Goal: Navigation & Orientation: Find specific page/section

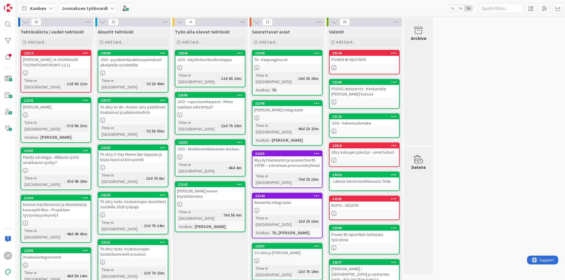
click at [128, 106] on div "TA ohry to do - Kenno Jory päätökset Asukasivut ja julkaisutiedote" at bounding box center [132, 109] width 69 height 13
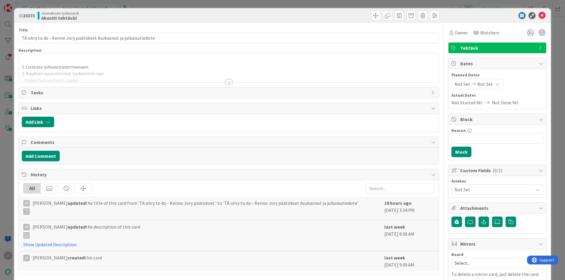
click at [229, 83] on div at bounding box center [229, 82] width 6 height 5
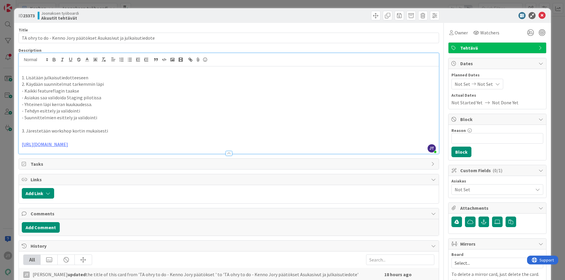
click at [96, 116] on p "- Suunnittelmien esittely ja validointi" at bounding box center [229, 117] width 414 height 7
click at [58, 108] on p "- Tehdyn esittely ja validointi" at bounding box center [229, 111] width 414 height 7
click at [54, 93] on p "- Kaikki featureflagin taakse" at bounding box center [229, 91] width 414 height 7
click at [54, 88] on p "- Kaikki featureflagin taakse" at bounding box center [229, 91] width 414 height 7
click at [56, 102] on p "- Yhteinen läpi kerran kuukaudessa." at bounding box center [229, 104] width 414 height 7
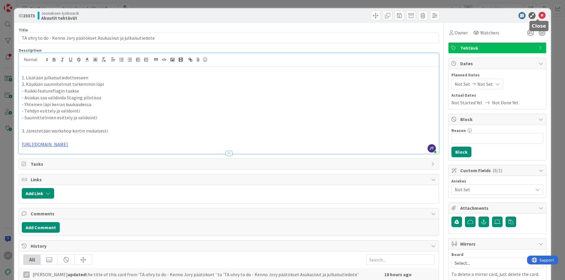
click at [539, 14] on icon at bounding box center [542, 15] width 7 height 7
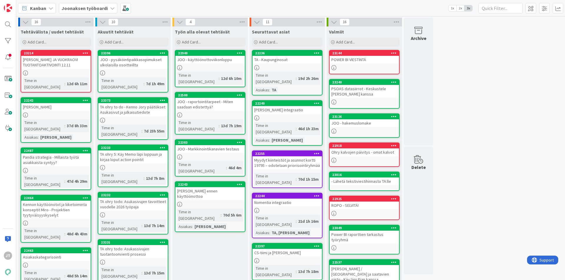
click at [140, 245] on div "TA ohry todo: Asukassivujen tuotantoonvienti prosessi" at bounding box center [132, 251] width 69 height 13
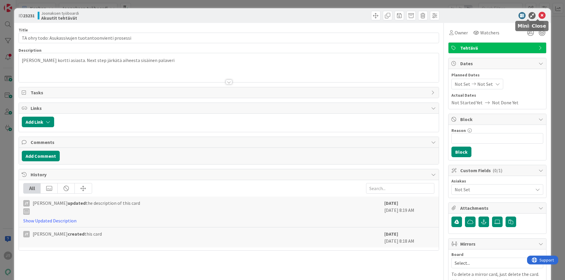
click at [539, 14] on icon at bounding box center [542, 15] width 7 height 7
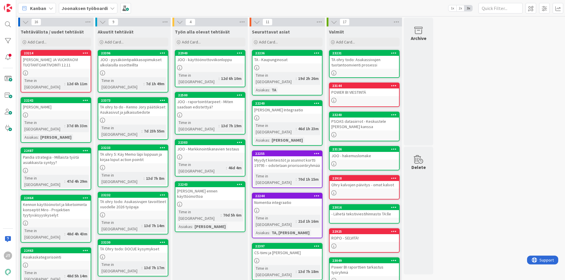
click at [139, 198] on div "TA ohry todo: Asukasivujen tavoitteet vuodelle 2026 työpaja" at bounding box center [132, 204] width 69 height 13
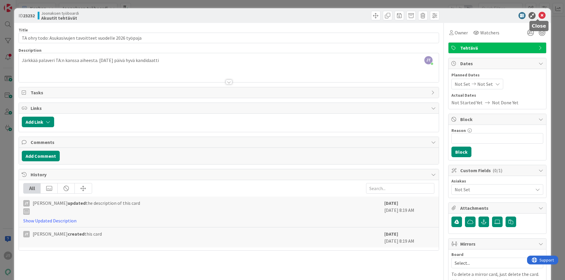
click at [539, 15] on icon at bounding box center [542, 15] width 7 height 7
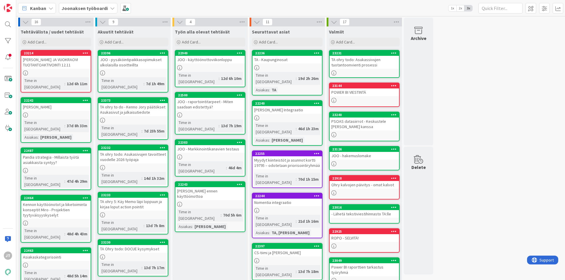
click at [141, 240] on link "23230 TA Ohry todo: DOCUE kysymykset Time in Column : 13d 7h 17m" at bounding box center [133, 258] width 71 height 37
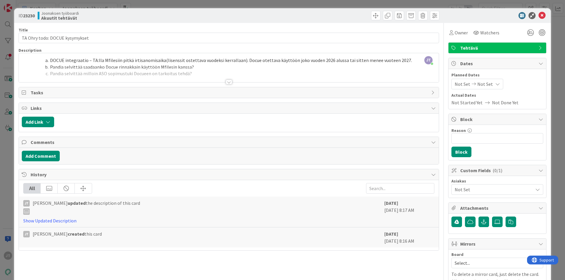
click at [227, 80] on div at bounding box center [229, 82] width 6 height 5
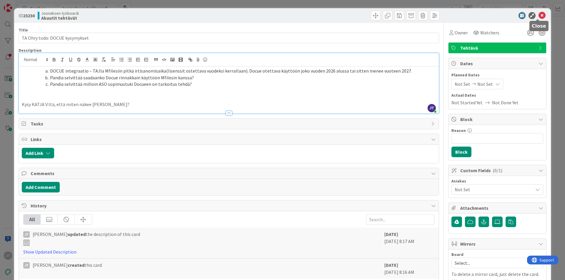
click at [539, 18] on icon at bounding box center [542, 15] width 7 height 7
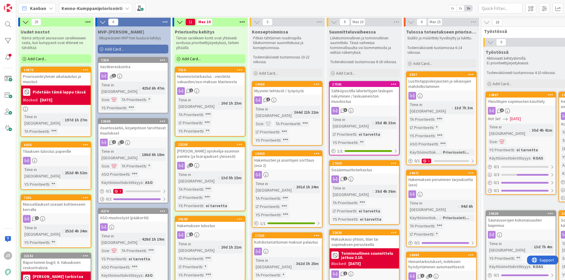
scroll to position [0, 340]
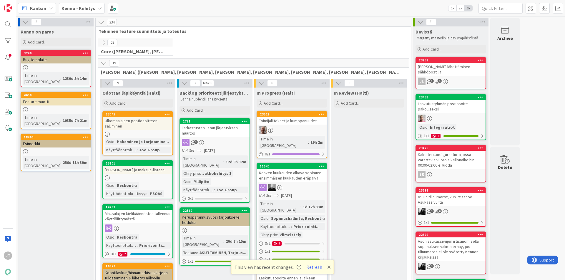
click at [89, 7] on b "Kenno - Kehitys" at bounding box center [79, 8] width 34 height 6
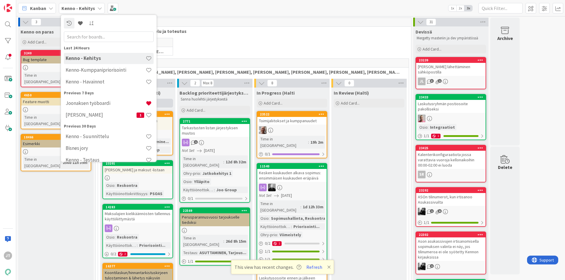
click at [103, 103] on h4 "Joonaksen työboardi" at bounding box center [106, 103] width 80 height 6
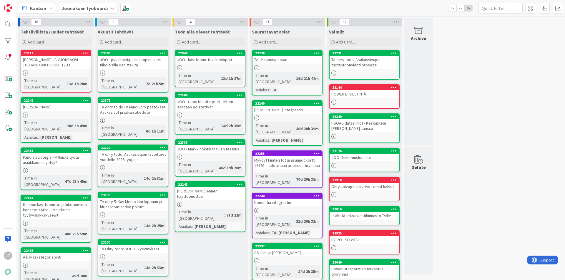
click at [137, 109] on div "TA ohry to do - Kenno Jory päätökset Asukasivut ja julkaisutiedote" at bounding box center [132, 109] width 69 height 13
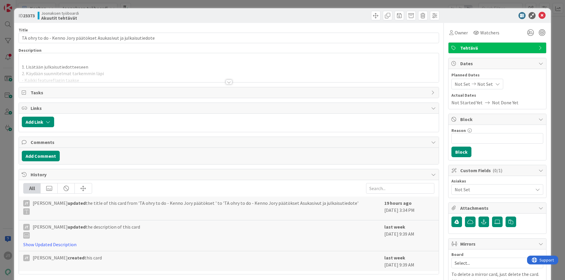
click at [227, 82] on div at bounding box center [229, 82] width 6 height 5
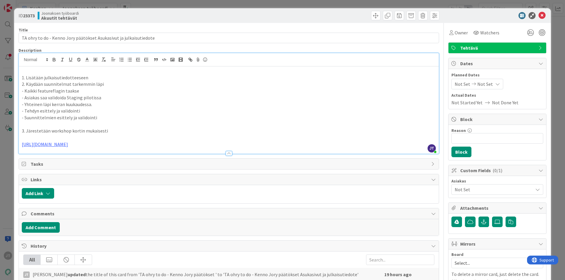
click at [80, 90] on p "- Kaikki featureflagin taakse" at bounding box center [229, 91] width 414 height 7
click at [99, 95] on p "- Asiakas saa validoida Staging pilotissa" at bounding box center [229, 97] width 414 height 7
click at [102, 92] on p "- Kaikki featureflagin taakse" at bounding box center [229, 91] width 414 height 7
click at [102, 85] on p "2. Käydään suunnitelmat tarkemmin läpi" at bounding box center [229, 84] width 414 height 7
click at [106, 91] on p "- Kaikki featureflagin taakse" at bounding box center [229, 91] width 414 height 7
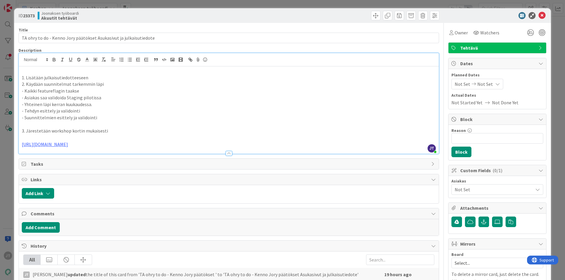
click at [109, 97] on p "- Asiakas saa validoida Staging pilotissa" at bounding box center [229, 97] width 414 height 7
click at [108, 105] on p "- Yhteinen läpi kerran kuukaudessa." at bounding box center [229, 104] width 414 height 7
click at [107, 98] on p "- Asiakas saa validoida Staging pilotissa" at bounding box center [229, 97] width 414 height 7
click at [102, 90] on p "- Kaikki featureflagin taakse" at bounding box center [229, 91] width 414 height 7
click at [105, 102] on p "- Yhteinen läpi kerran kuukaudessa." at bounding box center [229, 104] width 414 height 7
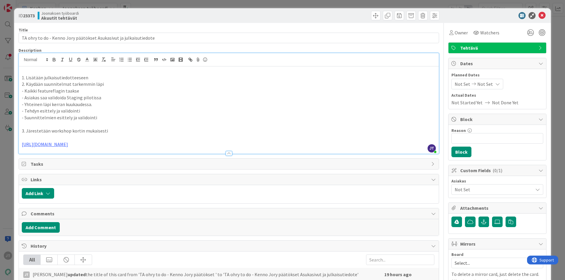
click at [104, 109] on p "- Tehdyn esittely ja validointi" at bounding box center [229, 111] width 414 height 7
click at [101, 116] on p "- Suunnittelmien esittely ja validointi" at bounding box center [229, 117] width 414 height 7
click at [102, 118] on p "- Suunnittelmien esittely ja validointi" at bounding box center [229, 117] width 414 height 7
click at [99, 108] on p "- Tehdyn esittely ja validointi" at bounding box center [229, 111] width 414 height 7
click at [99, 102] on p "- Yhteinen läpi kerran kuukaudessa." at bounding box center [229, 104] width 414 height 7
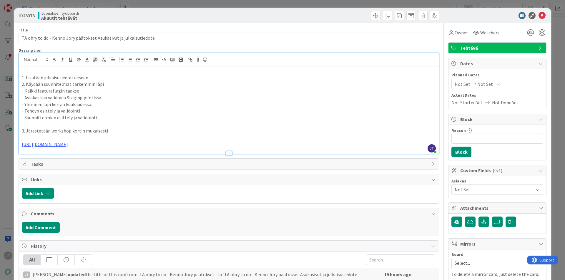
click at [99, 111] on p "- Tehdyn esittely ja validointi" at bounding box center [229, 111] width 414 height 7
click at [99, 104] on p "- Yhteinen läpi kerran kuukaudessa." at bounding box center [229, 104] width 414 height 7
click at [100, 95] on p "- Asiakas saa validoida Staging pilotissa" at bounding box center [229, 97] width 414 height 7
drag, startPoint x: 96, startPoint y: 88, endPoint x: 97, endPoint y: 93, distance: 5.2
click at [96, 89] on p "- Kaikki featureflagin taakse" at bounding box center [229, 91] width 414 height 7
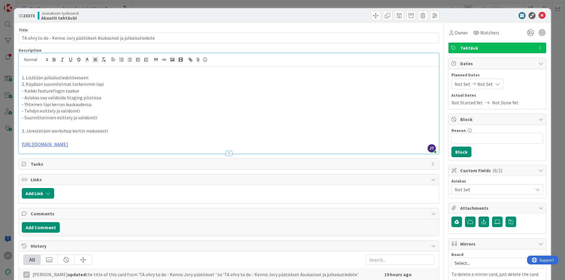
click at [100, 97] on p "- Asiakas saa validoida Staging pilotissa" at bounding box center [229, 97] width 414 height 7
click at [100, 103] on p "- Yhteinen läpi kerran kuukaudessa." at bounding box center [229, 104] width 414 height 7
click at [101, 98] on p "- Asiakas saa validoida Staging pilotissa" at bounding box center [229, 97] width 414 height 7
click at [96, 90] on p "- Kaikki featureflagin taakse" at bounding box center [229, 91] width 414 height 7
click at [102, 97] on p "- Asiakas saa validoida Staging pilotissa" at bounding box center [229, 97] width 414 height 7
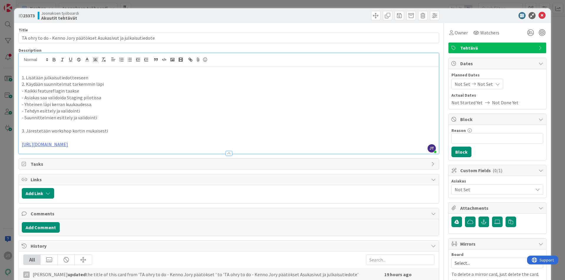
click at [102, 102] on p "- Yhteinen läpi kerran kuukaudessa." at bounding box center [229, 104] width 414 height 7
click at [102, 97] on p "- Asiakas saa validoida Staging pilotissa" at bounding box center [229, 97] width 414 height 7
click at [100, 90] on p "- Kaikki featureflagin taakse" at bounding box center [229, 91] width 414 height 7
click at [104, 98] on p "- Asiakas saa validoida Staging pilotissa" at bounding box center [229, 97] width 414 height 7
click at [104, 103] on p "- Yhteinen läpi kerran kuukaudessa." at bounding box center [229, 104] width 414 height 7
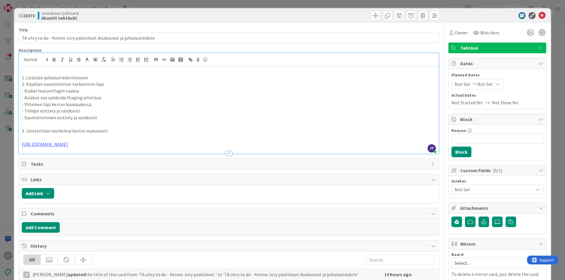
click at [104, 97] on p "- Asiakas saa validoida Staging pilotissa" at bounding box center [229, 97] width 414 height 7
click at [99, 89] on p "- Kaikki featureflagin taakse" at bounding box center [229, 91] width 414 height 7
click at [104, 97] on p "- Asiakas saa validoida Staging pilotissa" at bounding box center [229, 97] width 414 height 7
click at [104, 103] on p "- Yhteinen läpi kerran kuukaudessa." at bounding box center [229, 104] width 414 height 7
click at [104, 97] on p "- Asiakas saa validoida Staging pilotissa" at bounding box center [229, 97] width 414 height 7
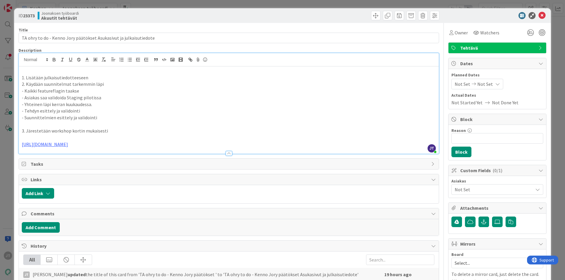
drag, startPoint x: 100, startPoint y: 89, endPoint x: 100, endPoint y: 93, distance: 3.8
click at [100, 89] on p "- Kaikki featureflagin taakse" at bounding box center [229, 91] width 414 height 7
click at [105, 99] on p "- Asiakas saa validoida Staging pilotissa" at bounding box center [229, 97] width 414 height 7
click at [104, 104] on p "- Yhteinen läpi kerran kuukaudessa." at bounding box center [229, 104] width 414 height 7
click at [104, 97] on p "- Asiakas saa validoida Staging pilotissa" at bounding box center [229, 97] width 414 height 7
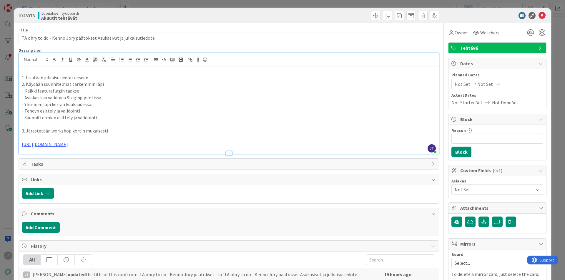
click at [102, 92] on p "- Kaikki featureflagin taakse" at bounding box center [229, 91] width 414 height 7
click at [105, 100] on p "- Asiakas saa validoida Staging pilotissa" at bounding box center [229, 97] width 414 height 7
click at [104, 103] on p "- Yhteinen läpi kerran kuukaudessa." at bounding box center [229, 104] width 414 height 7
click at [104, 99] on p "- Asiakas saa validoida Staging pilotissa" at bounding box center [229, 97] width 414 height 7
click at [103, 91] on p "- Kaikki featureflagin taakse" at bounding box center [229, 91] width 414 height 7
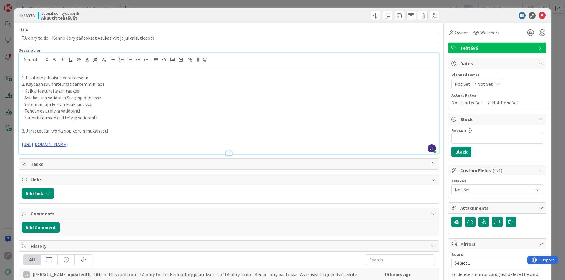
click at [108, 99] on p "- Asiakas saa validoida Staging pilotissa" at bounding box center [229, 97] width 414 height 7
click at [107, 104] on p "- Yhteinen läpi kerran kuukaudessa." at bounding box center [229, 104] width 414 height 7
click at [107, 98] on p "- Asiakas saa validoida Staging pilotissa" at bounding box center [229, 97] width 414 height 7
click at [104, 92] on p "- Kaikki featureflagin taakse" at bounding box center [229, 91] width 414 height 7
click at [109, 99] on p "- Asiakas saa validoida Staging pilotissa" at bounding box center [229, 97] width 414 height 7
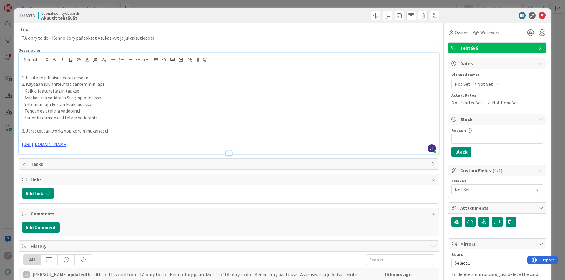
click at [109, 103] on p "- Yhteinen läpi kerran kuukaudessa." at bounding box center [229, 104] width 414 height 7
click at [103, 99] on p "- Asiakas saa validoida Staging pilotissa" at bounding box center [229, 97] width 414 height 7
click at [101, 92] on p "- Kaikki featureflagin taakse" at bounding box center [229, 91] width 414 height 7
click at [104, 100] on p "- Asiakas saa validoida Staging pilotissa" at bounding box center [229, 97] width 414 height 7
click at [103, 105] on p "- Yhteinen läpi kerran kuukaudessa." at bounding box center [229, 104] width 414 height 7
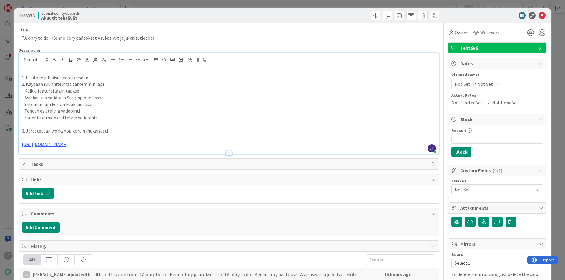
click at [98, 110] on p "- Tehdyn esittely ja validointi" at bounding box center [229, 111] width 414 height 7
click at [99, 105] on p "- Yhteinen läpi kerran kuukaudessa." at bounding box center [229, 104] width 414 height 7
click at [103, 99] on p "- Asiakas saa validoida Staging pilotissa" at bounding box center [229, 97] width 414 height 7
click at [100, 92] on p "- Kaikki featureflagin taakse" at bounding box center [229, 91] width 414 height 7
click at [103, 99] on p "- Asiakas saa validoida Staging pilotissa" at bounding box center [229, 97] width 414 height 7
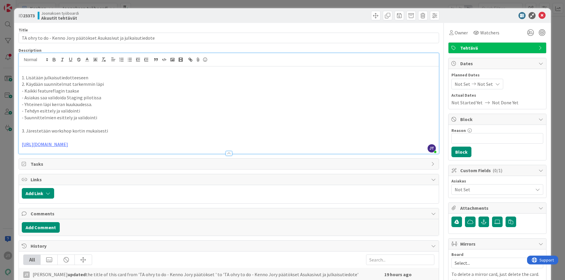
click at [102, 105] on p "- Yhteinen läpi kerran kuukaudessa." at bounding box center [229, 104] width 414 height 7
click at [99, 109] on p "- Tehdyn esittely ja validointi" at bounding box center [229, 111] width 414 height 7
click at [99, 105] on p "- Yhteinen läpi kerran kuukaudessa." at bounding box center [229, 104] width 414 height 7
click at [103, 99] on p "- Asiakas saa validoida Staging pilotissa" at bounding box center [229, 97] width 414 height 7
click at [98, 92] on p "- Kaikki featureflagin taakse" at bounding box center [229, 91] width 414 height 7
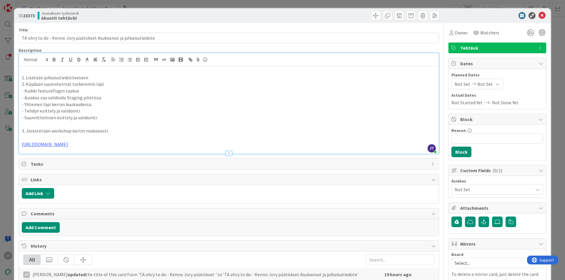
click at [105, 97] on p "- Asiakas saa validoida Staging pilotissa" at bounding box center [229, 97] width 414 height 7
click at [104, 104] on p "- Yhteinen läpi kerran kuukaudessa." at bounding box center [229, 104] width 414 height 7
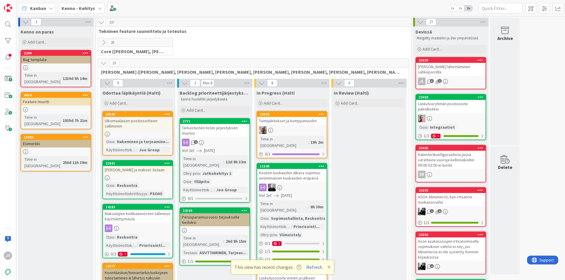
scroll to position [883, 0]
